Goal: Task Accomplishment & Management: Use online tool/utility

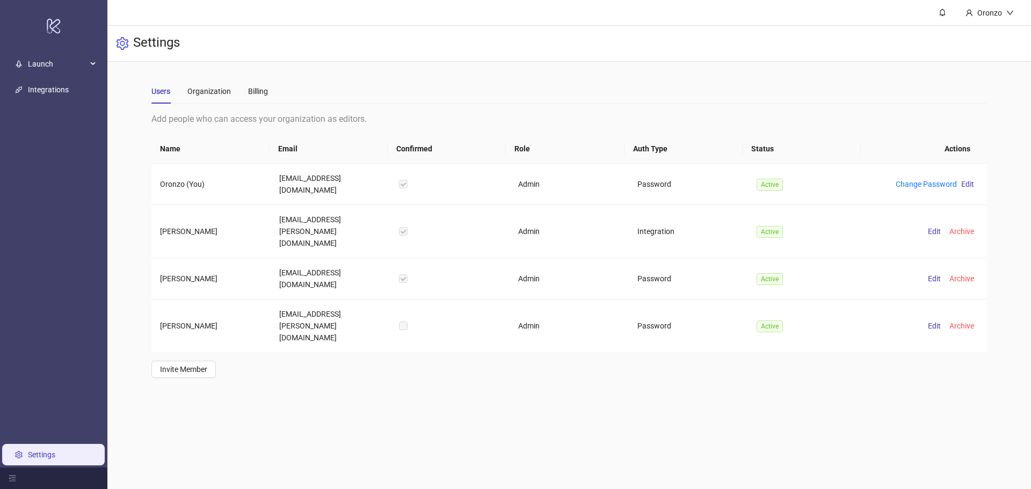
click at [38, 456] on link "Settings" at bounding box center [41, 454] width 27 height 9
click at [35, 61] on span "Launch" at bounding box center [57, 63] width 59 height 21
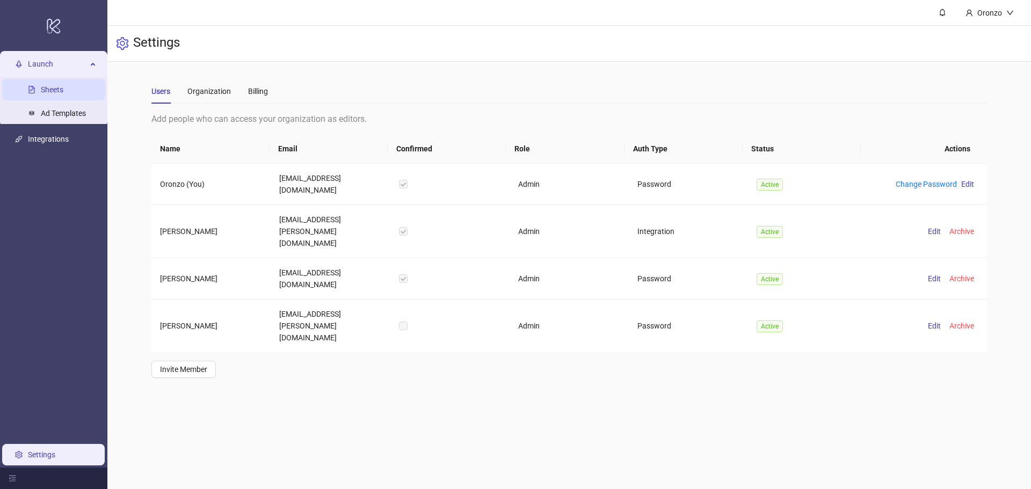
click at [47, 94] on link "Sheets" at bounding box center [52, 89] width 23 height 9
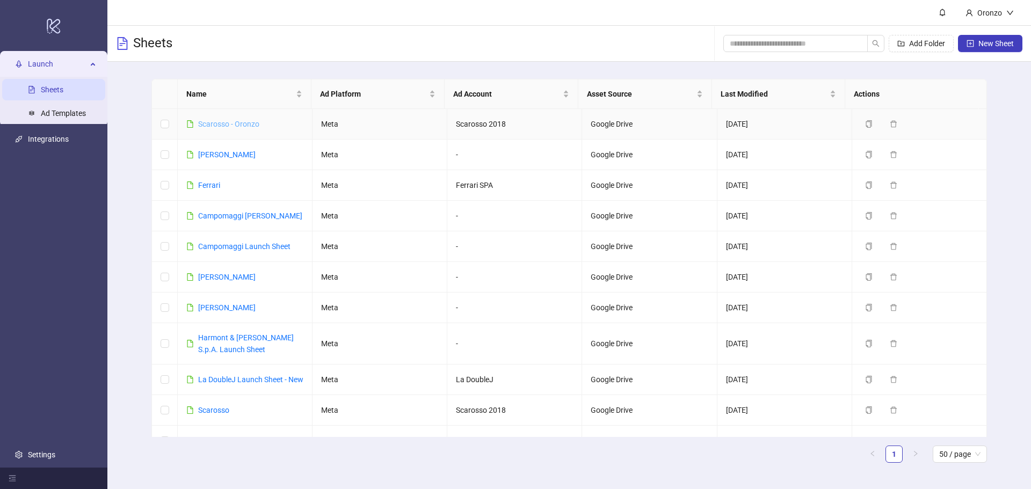
click at [229, 124] on link "Scarosso - Oronzo" at bounding box center [228, 124] width 61 height 9
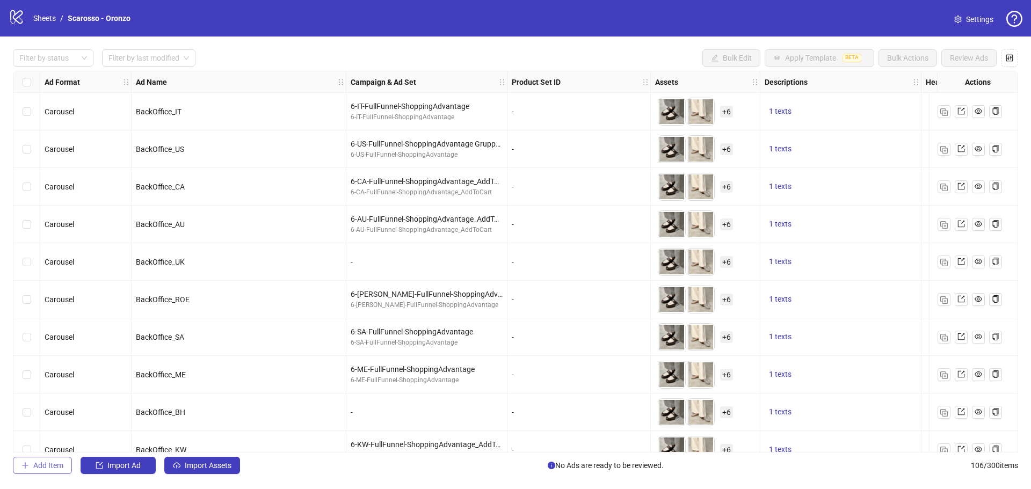
click at [52, 467] on span "Add Item" at bounding box center [48, 465] width 30 height 9
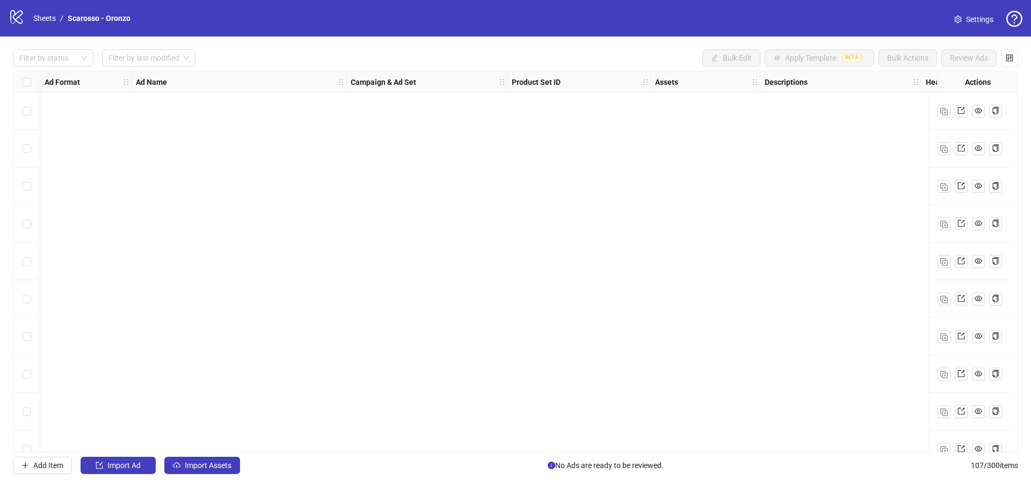
scroll to position [966, 0]
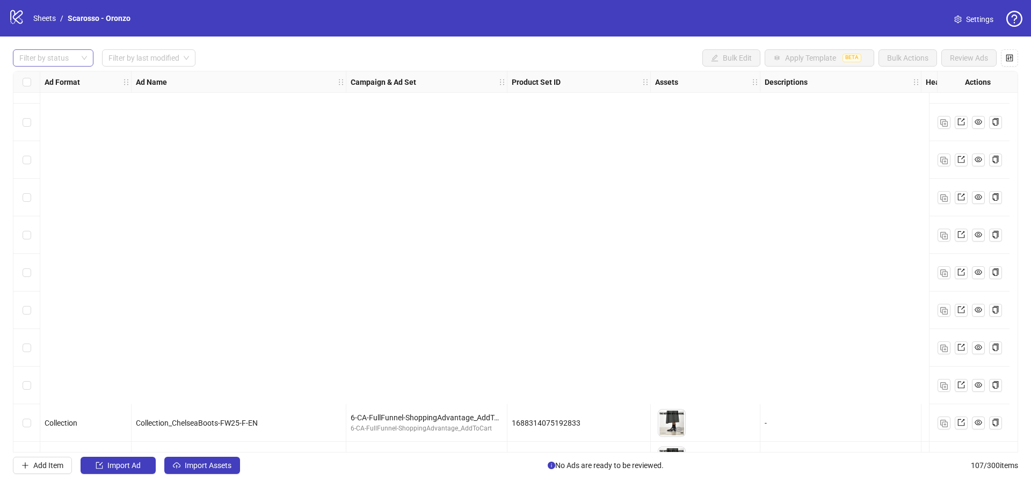
click at [62, 61] on div at bounding box center [47, 57] width 65 height 15
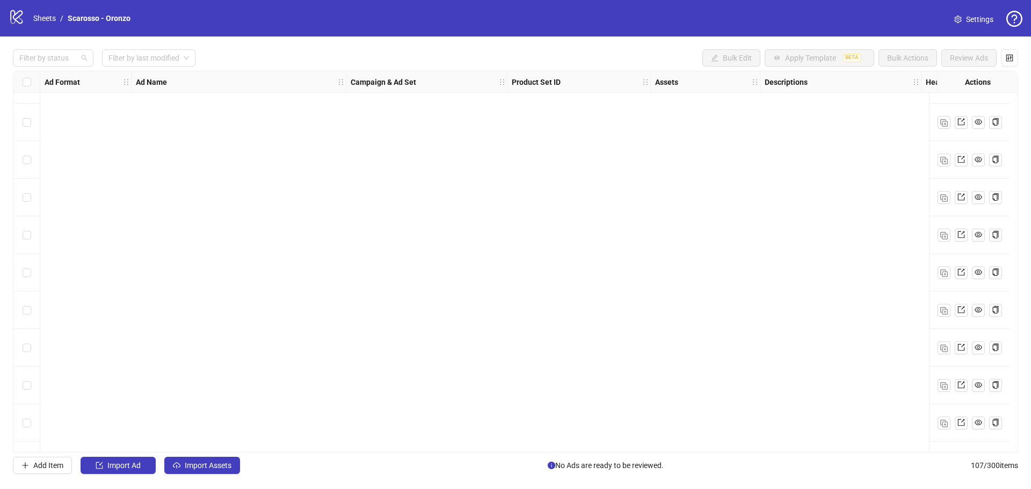
scroll to position [1557, 0]
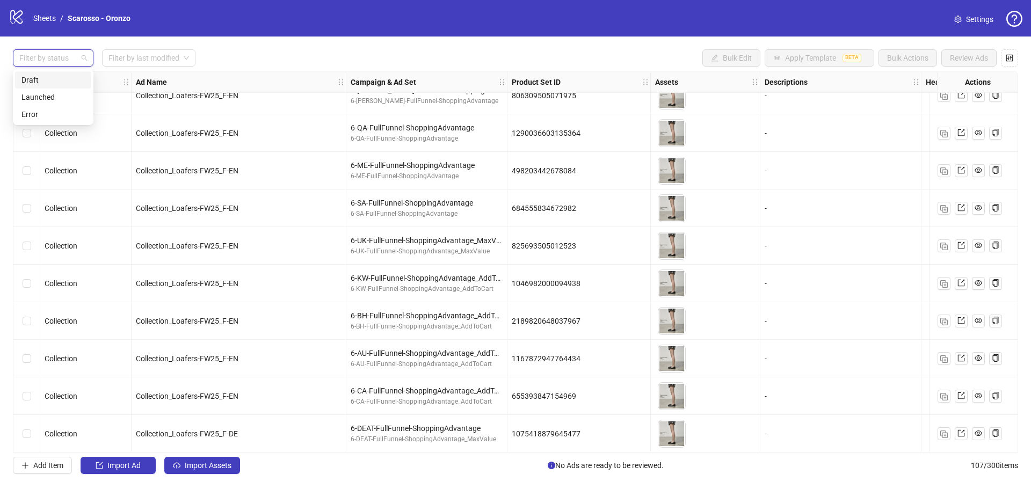
click at [59, 81] on div "Draft" at bounding box center [52, 80] width 63 height 12
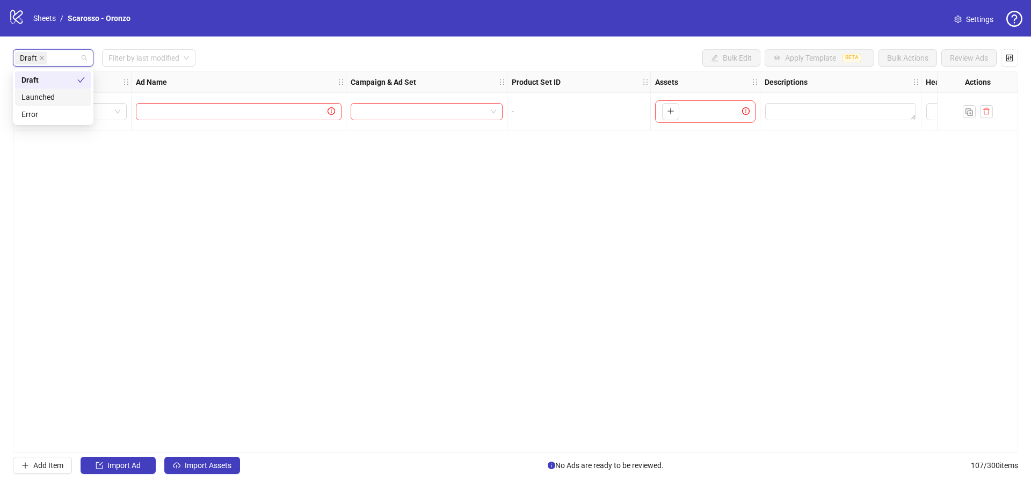
click at [152, 289] on div "Ad Format Ad Name Campaign & Ad Set Product Set ID Assets Descriptions Headline…" at bounding box center [515, 262] width 1005 height 382
click at [201, 112] on input "text" at bounding box center [233, 112] width 183 height 12
type input "****"
click at [365, 111] on input "search" at bounding box center [421, 112] width 129 height 16
type input "****"
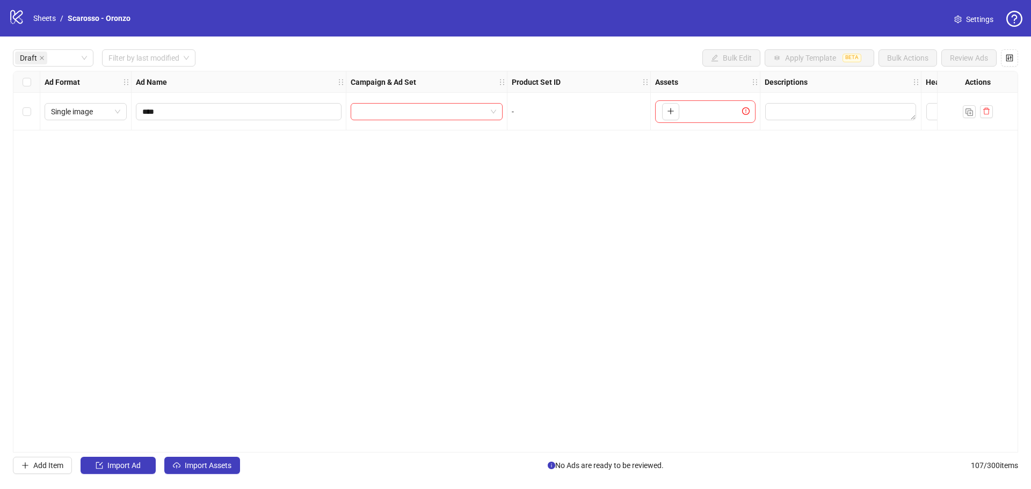
click at [596, 184] on div "Ad Format Ad Name Campaign & Ad Set Product Set ID Assets Descriptions Headline…" at bounding box center [515, 262] width 1005 height 382
click at [457, 115] on input "search" at bounding box center [421, 112] width 129 height 16
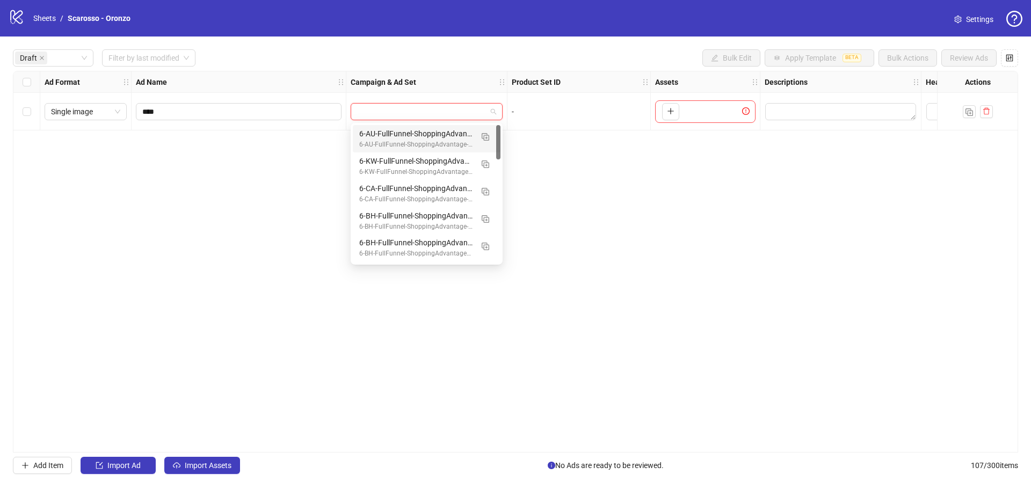
click at [452, 131] on div "6-AU-FullFunnel-ShoppingAdvantage-AddtoCart_DPA" at bounding box center [415, 134] width 113 height 12
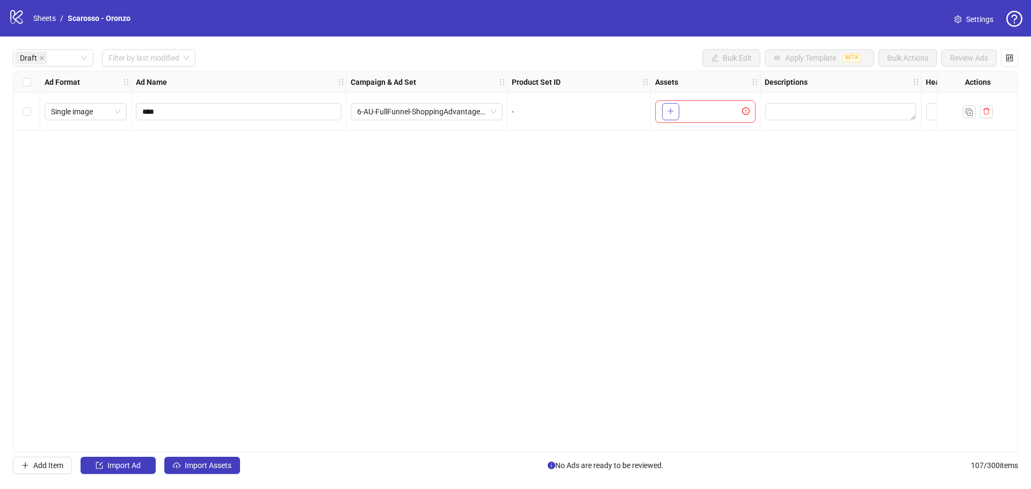
click at [666, 108] on button "button" at bounding box center [670, 111] width 17 height 17
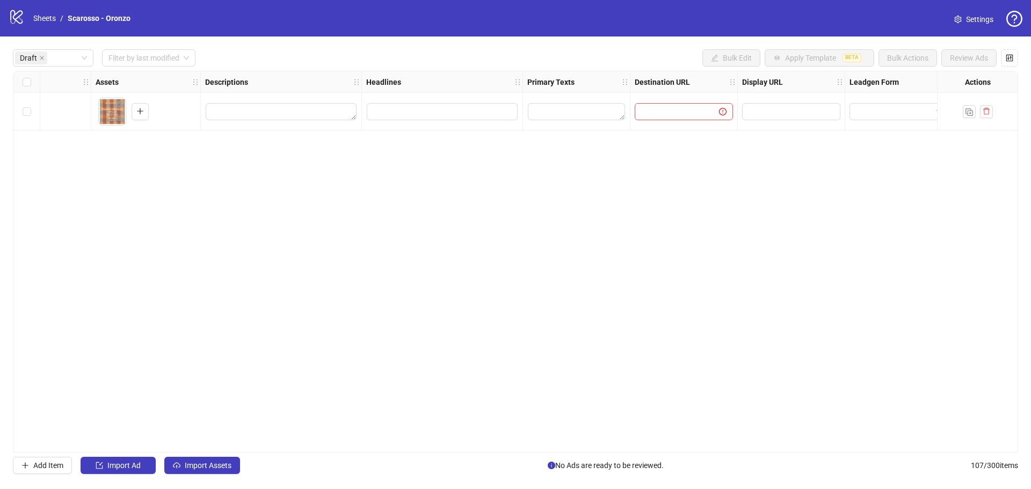
scroll to position [0, 559]
click at [664, 113] on input "text" at bounding box center [673, 112] width 63 height 12
type input "**********"
click at [690, 139] on div "**********" at bounding box center [515, 262] width 1005 height 382
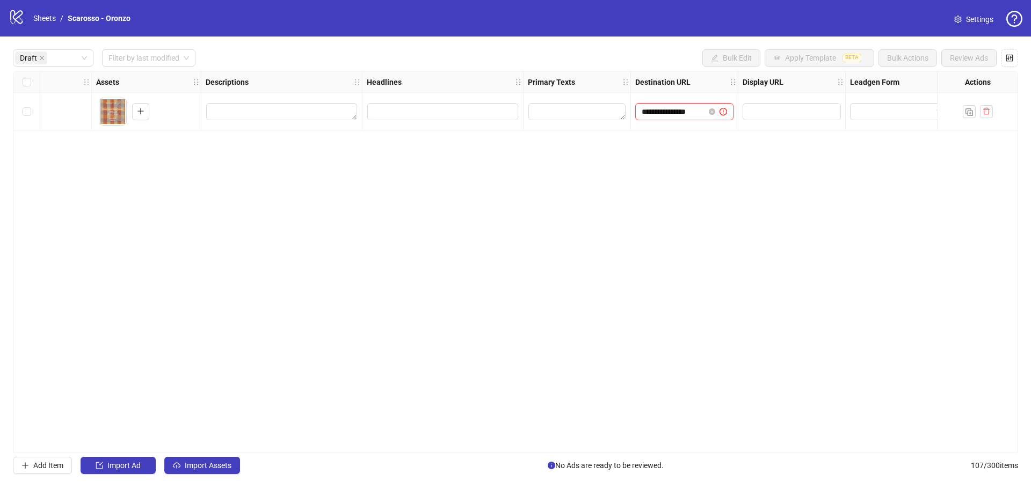
click at [669, 110] on input "**********" at bounding box center [673, 112] width 63 height 12
click at [643, 112] on input "**********" at bounding box center [673, 112] width 63 height 12
type input "**********"
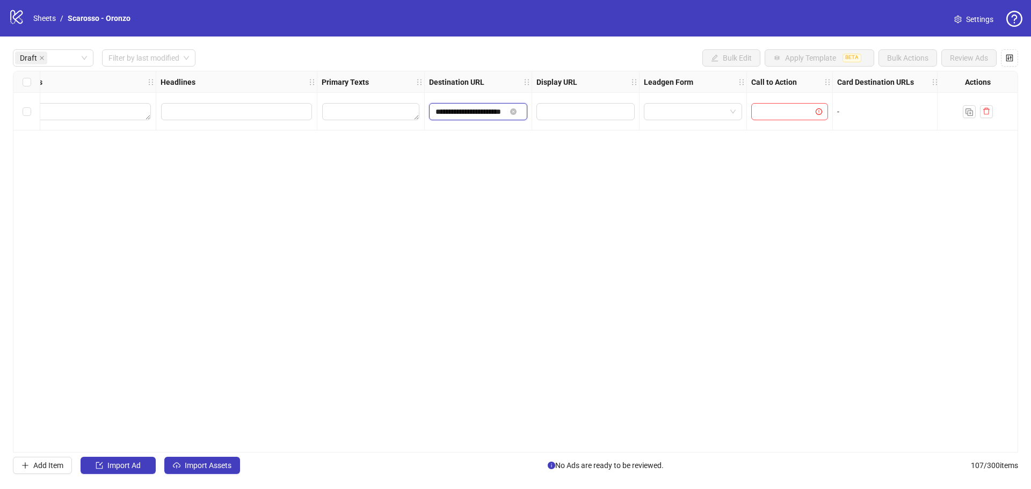
scroll to position [0, 767]
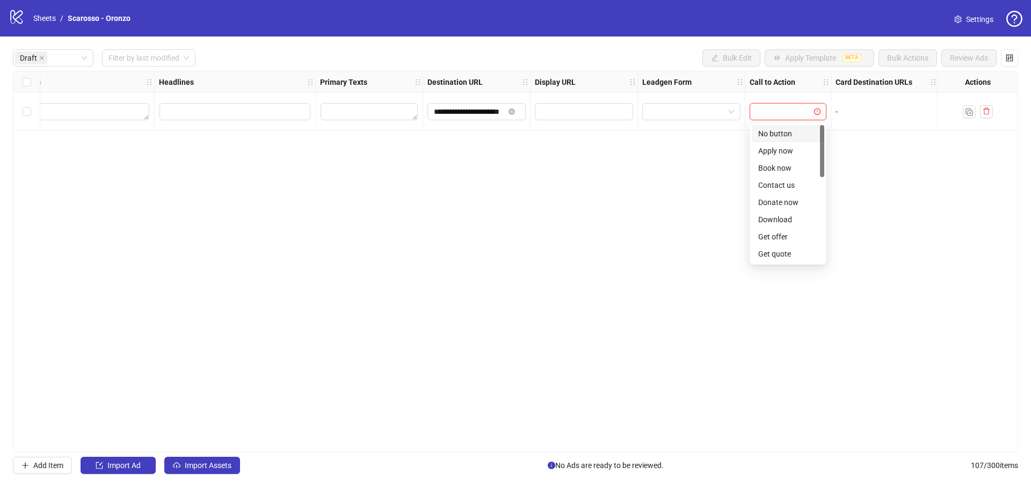
click at [785, 114] on input "search" at bounding box center [783, 112] width 54 height 16
type input "*"
click at [790, 129] on div "No button" at bounding box center [788, 134] width 60 height 12
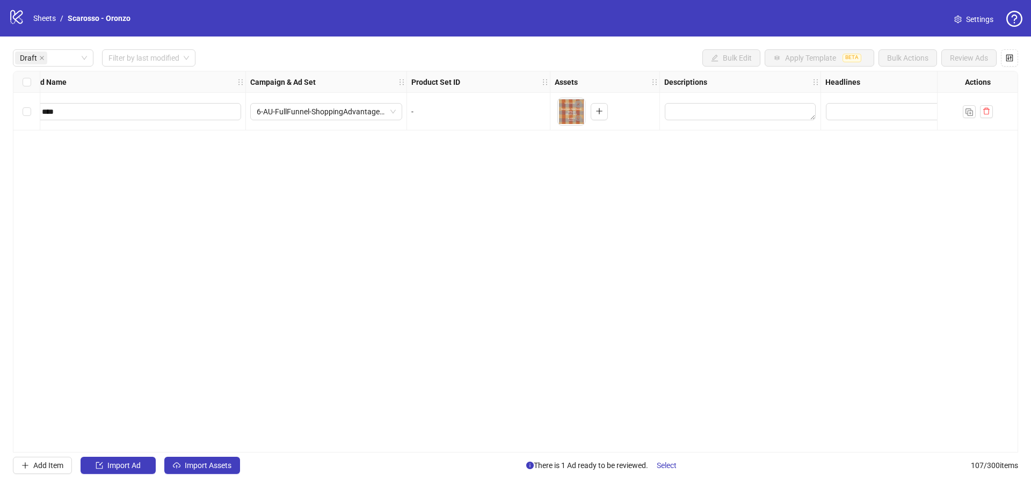
scroll to position [0, 0]
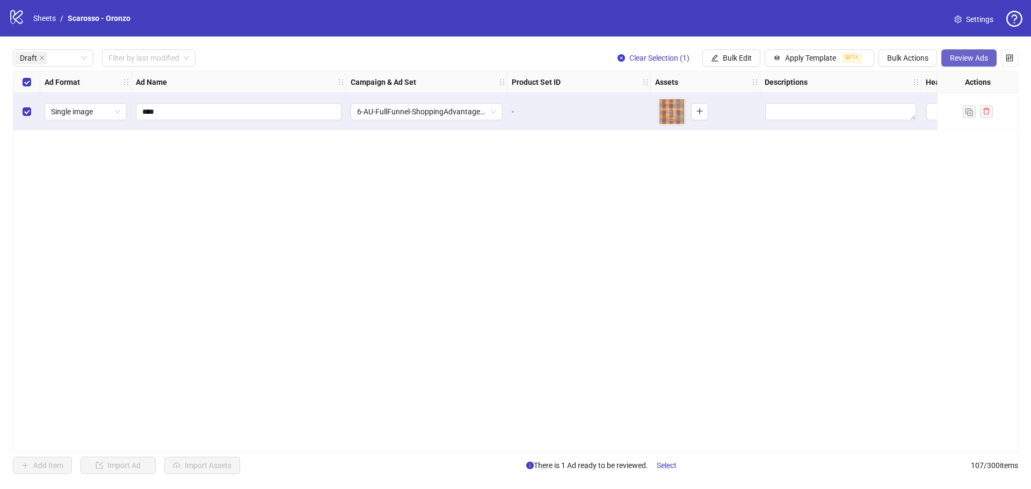
click at [977, 59] on span "Review Ads" at bounding box center [969, 58] width 38 height 9
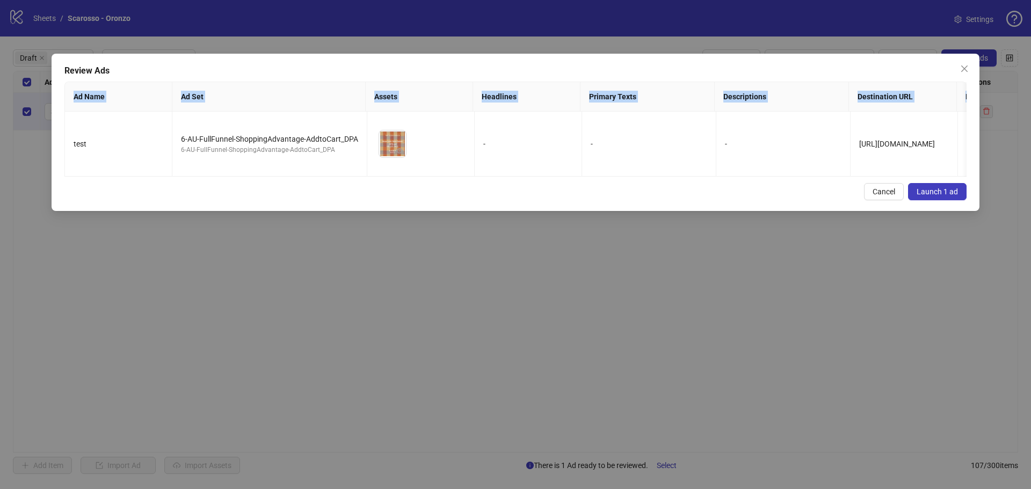
drag, startPoint x: 74, startPoint y: 92, endPoint x: 1000, endPoint y: 184, distance: 930.1
click at [972, 183] on div "Review Ads Ad Name Ad Set Assets Headlines Primary Texts Descriptions Destinati…" at bounding box center [516, 132] width 928 height 157
click at [1003, 181] on div "Review Ads Ad Name Ad Set Assets Headlines Primary Texts Descriptions Destinati…" at bounding box center [515, 244] width 1031 height 489
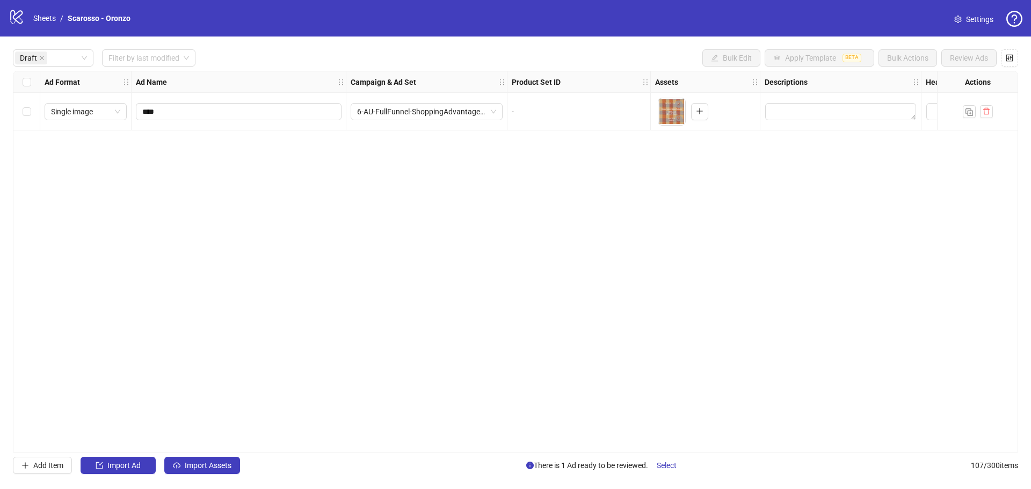
click at [60, 149] on div "Ad Format Ad Name Campaign & Ad Set Product Set ID Assets Descriptions Headline…" at bounding box center [515, 262] width 1005 height 382
click at [31, 110] on div "Select row 1" at bounding box center [26, 112] width 27 height 38
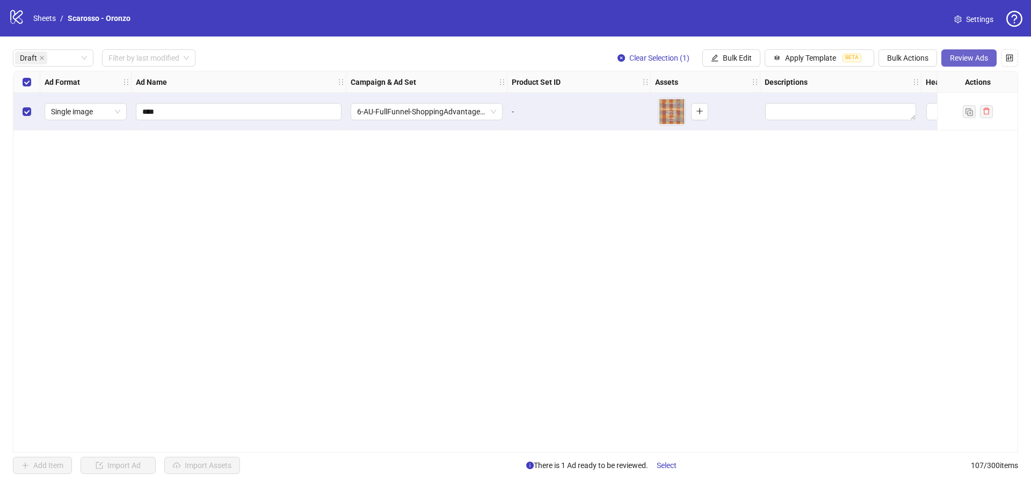
click at [958, 55] on span "Review Ads" at bounding box center [969, 58] width 38 height 9
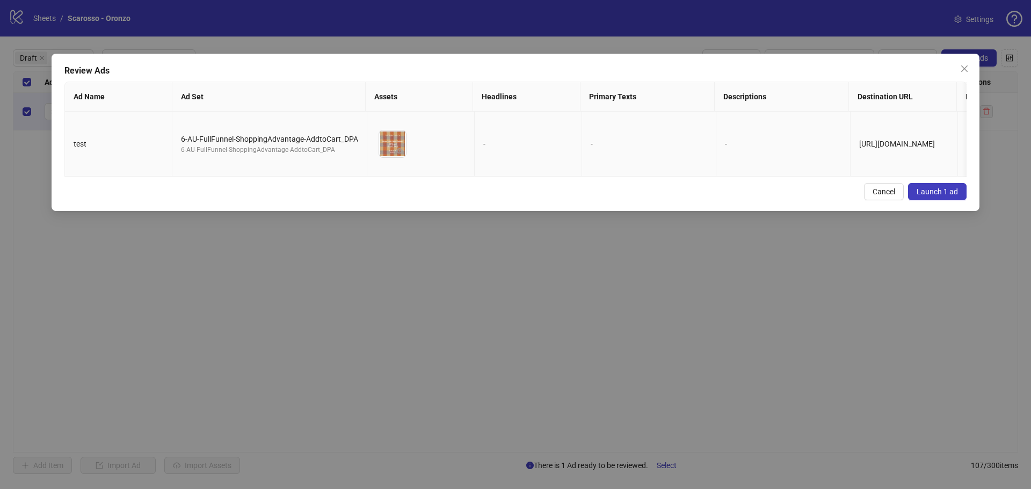
drag, startPoint x: 75, startPoint y: 97, endPoint x: 949, endPoint y: 138, distance: 874.5
click at [949, 138] on div "Ad Name Ad Set Assets Headlines Primary Texts Descriptions Destination URL Disp…" at bounding box center [515, 129] width 902 height 95
drag, startPoint x: 913, startPoint y: 159, endPoint x: 905, endPoint y: 169, distance: 12.7
click at [912, 159] on td "[URL][DOMAIN_NAME]" at bounding box center [903, 144] width 107 height 65
copy div "Ad Name Ad Set Assets Headlines Primary Texts Descriptions Destination URL Disp…"
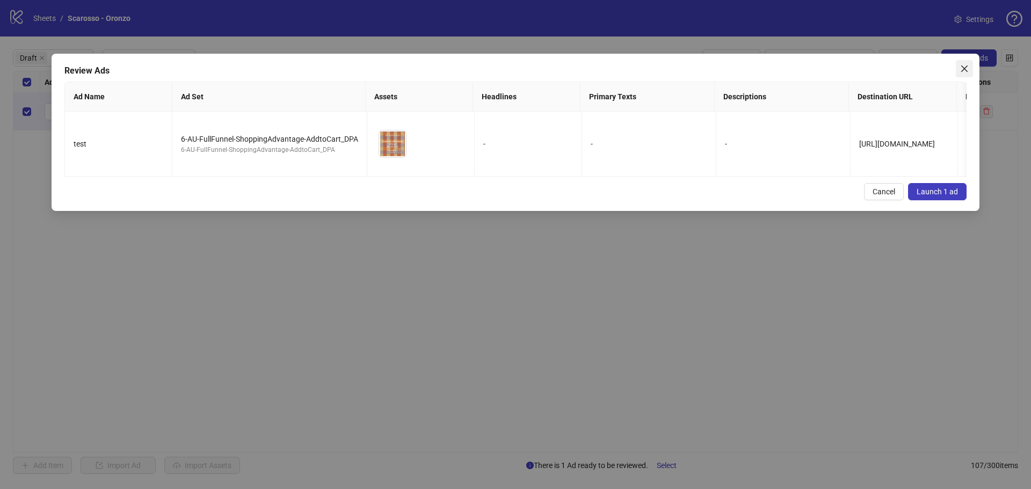
click at [966, 67] on icon "close" at bounding box center [964, 68] width 6 height 6
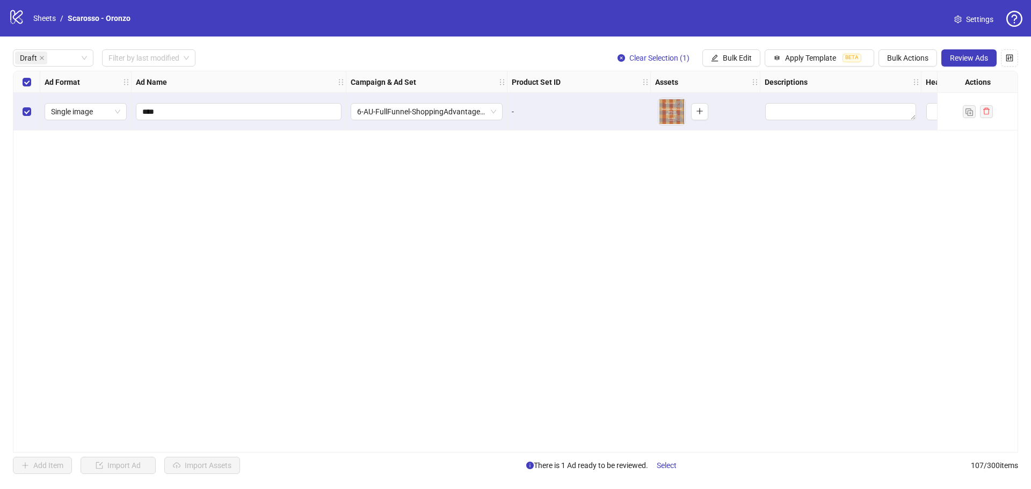
click at [899, 232] on div "Ad Format Ad Name Campaign & Ad Set Product Set ID Assets Descriptions Headline…" at bounding box center [515, 262] width 1005 height 382
click at [893, 67] on button "Bulk Actions" at bounding box center [907, 57] width 59 height 17
click at [899, 81] on span "Delete" at bounding box center [923, 80] width 74 height 12
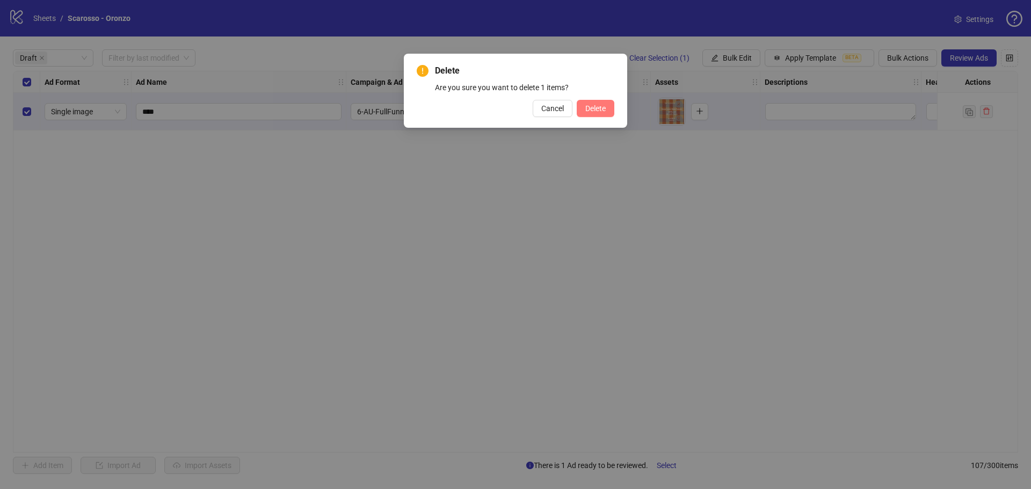
click at [594, 108] on span "Delete" at bounding box center [595, 108] width 20 height 9
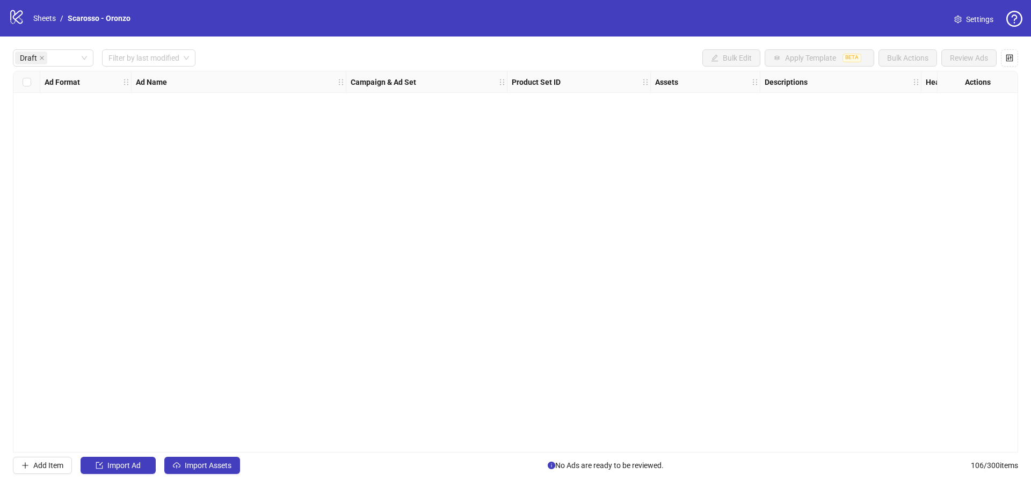
click at [566, 205] on div "Ad Format Ad Name Campaign & Ad Set Product Set ID Assets Descriptions Headline…" at bounding box center [515, 262] width 1005 height 382
drag, startPoint x: 497, startPoint y: -65, endPoint x: 482, endPoint y: -62, distance: 15.8
click at [482, 0] on html "logo/logo-mobile Sheets / Scarosso - Oronzo Settings Draft Filter by last modif…" at bounding box center [515, 244] width 1031 height 489
